Goal: Information Seeking & Learning: Learn about a topic

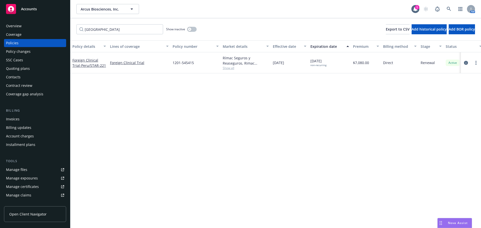
drag, startPoint x: 109, startPoint y: 30, endPoint x: 40, endPoint y: 29, distance: 69.7
click at [40, 29] on div "Accounts Overview Coverage Policies Policy changes SSC Cases Quoting plans Cont…" at bounding box center [240, 114] width 481 height 228
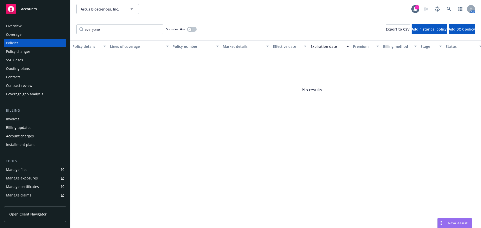
type input "everyone"
click at [113, 7] on span "Arcus Biosciences, Inc." at bounding box center [102, 9] width 43 height 5
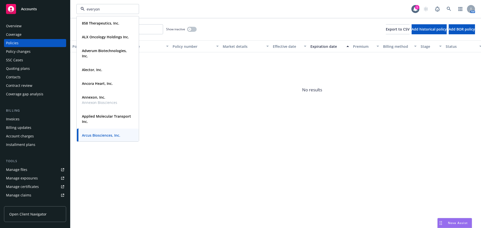
type input "everyone"
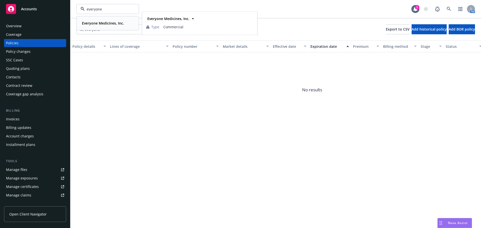
click at [110, 24] on strong "Everyone Medicines, Inc." at bounding box center [103, 23] width 42 height 5
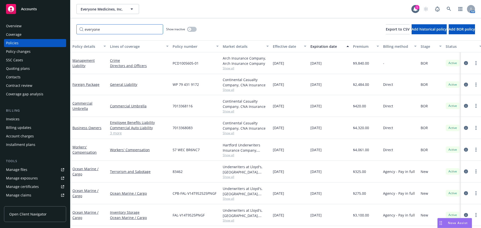
click at [158, 30] on input "everyone" at bounding box center [119, 29] width 87 height 10
click at [87, 129] on link "Business Owners" at bounding box center [86, 128] width 29 height 5
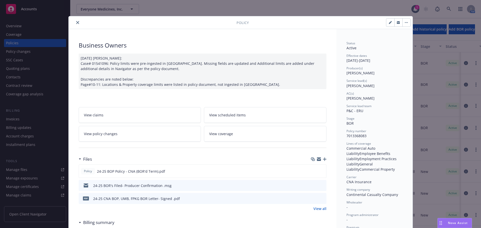
click at [76, 21] on icon "close" at bounding box center [77, 22] width 3 height 3
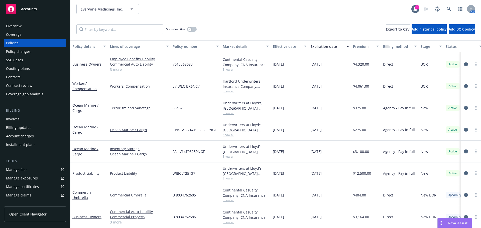
scroll to position [64, 0]
click at [85, 171] on link "Product Liability" at bounding box center [85, 173] width 27 height 5
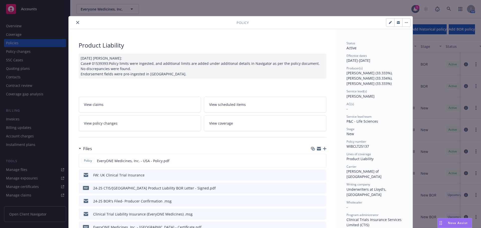
click at [76, 22] on icon "close" at bounding box center [77, 22] width 3 height 3
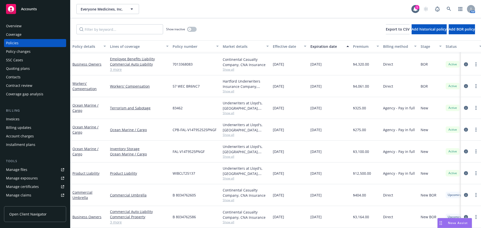
scroll to position [65, 0]
